Goal: Check status

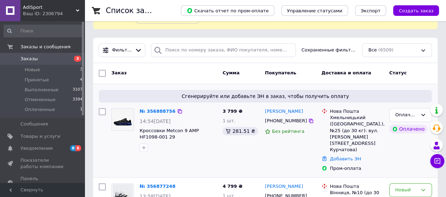
scroll to position [106, 0]
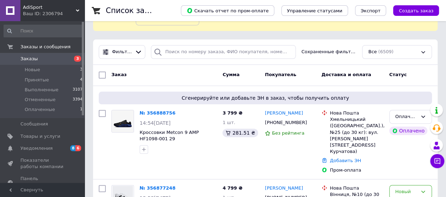
scroll to position [70, 0]
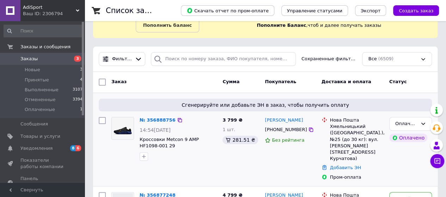
scroll to position [70, 0]
